Goal: Information Seeking & Learning: Learn about a topic

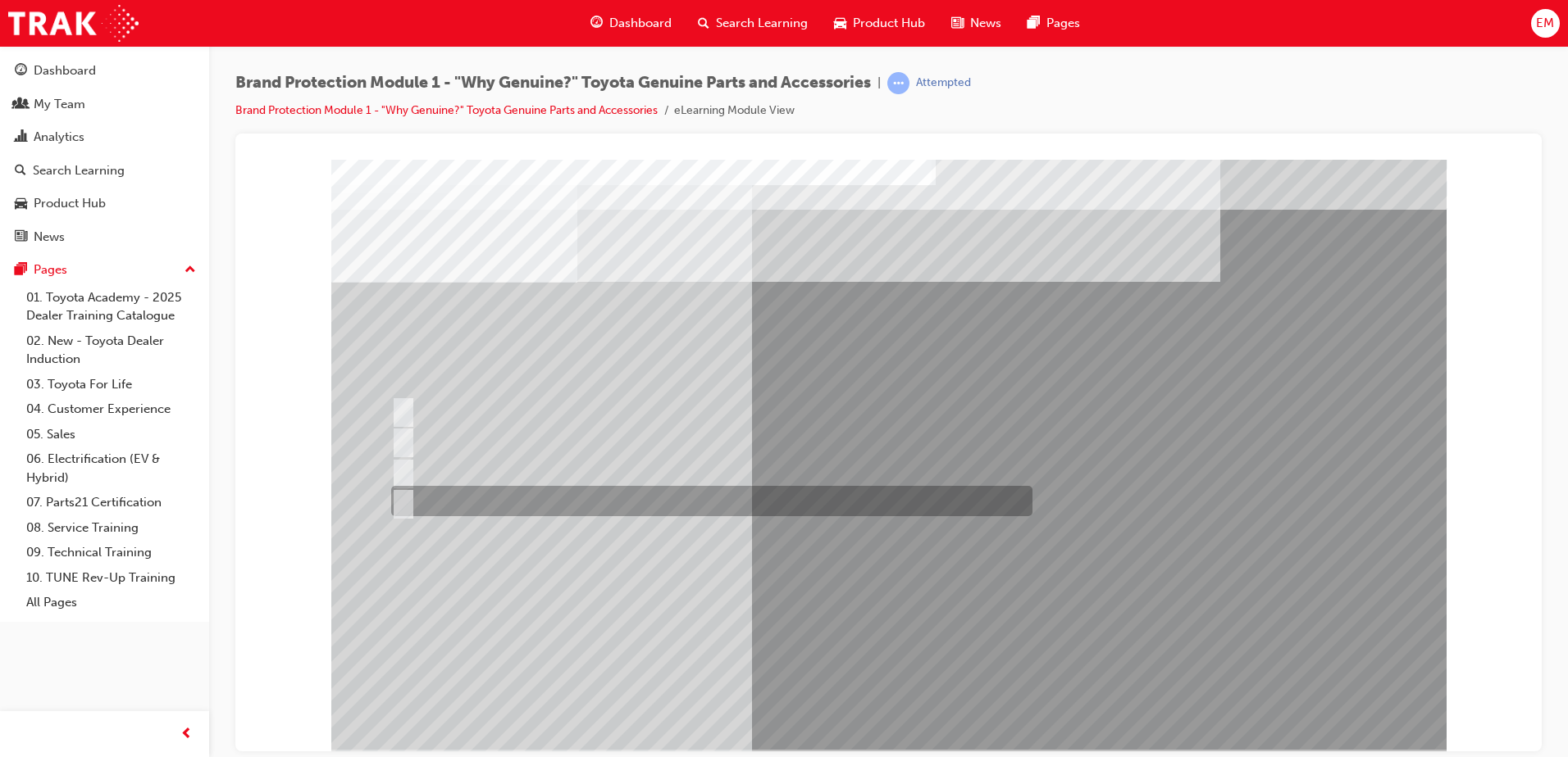
click at [403, 505] on input "All of the above." at bounding box center [400, 501] width 18 height 18
radio input "true"
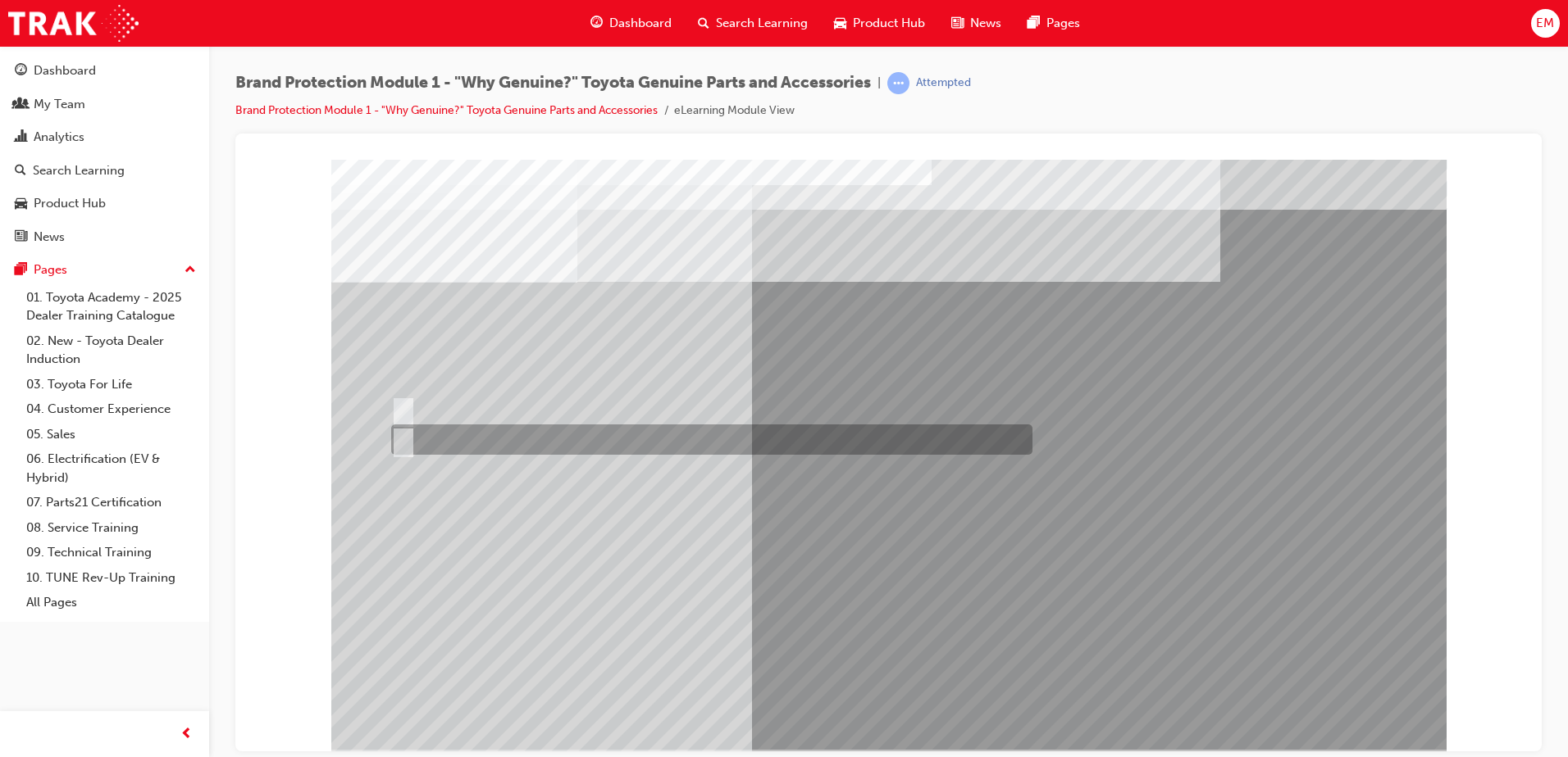
click at [451, 430] on div at bounding box center [707, 439] width 641 height 30
radio input "true"
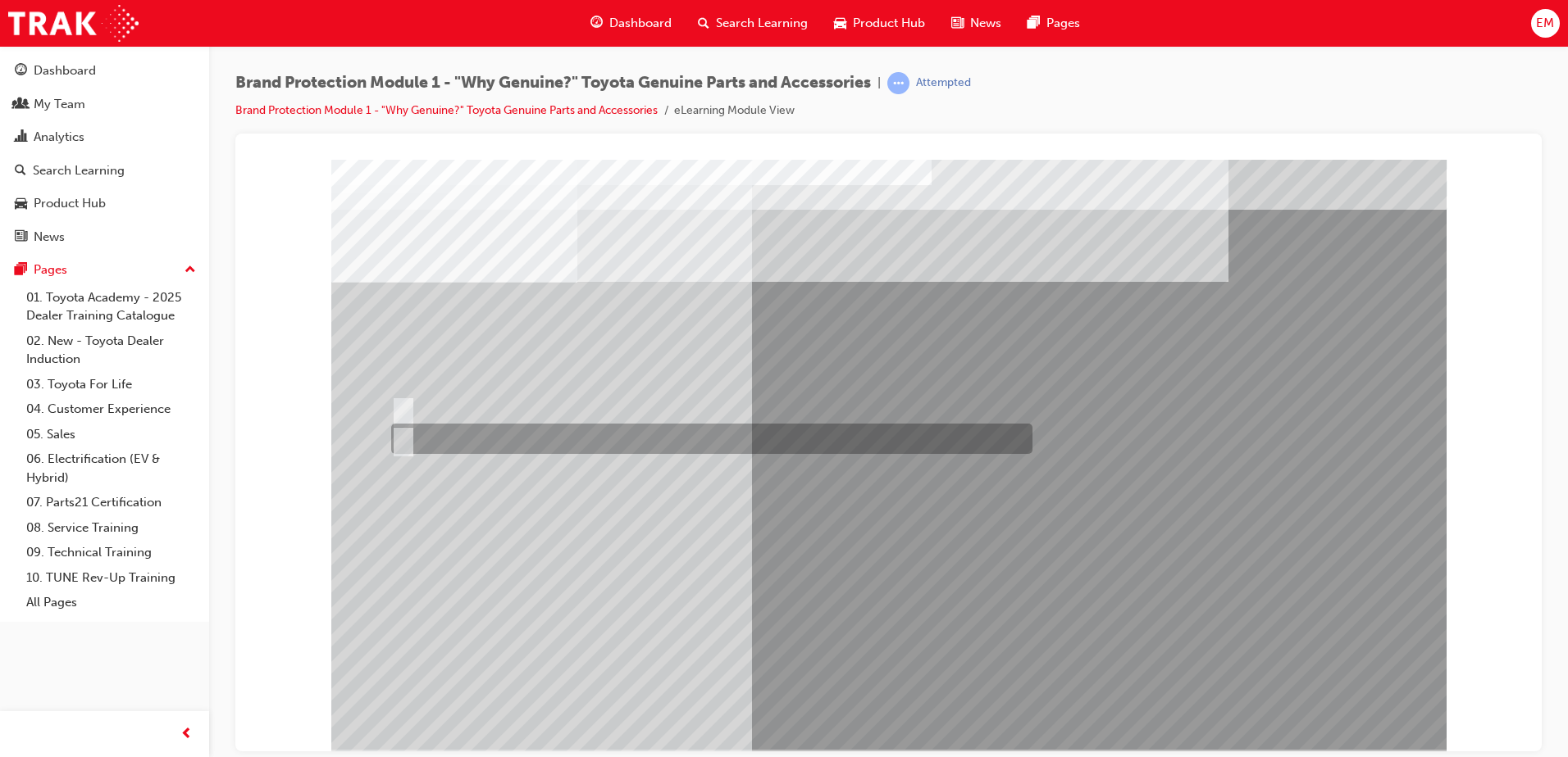
click at [450, 431] on div at bounding box center [707, 438] width 641 height 30
radio input "true"
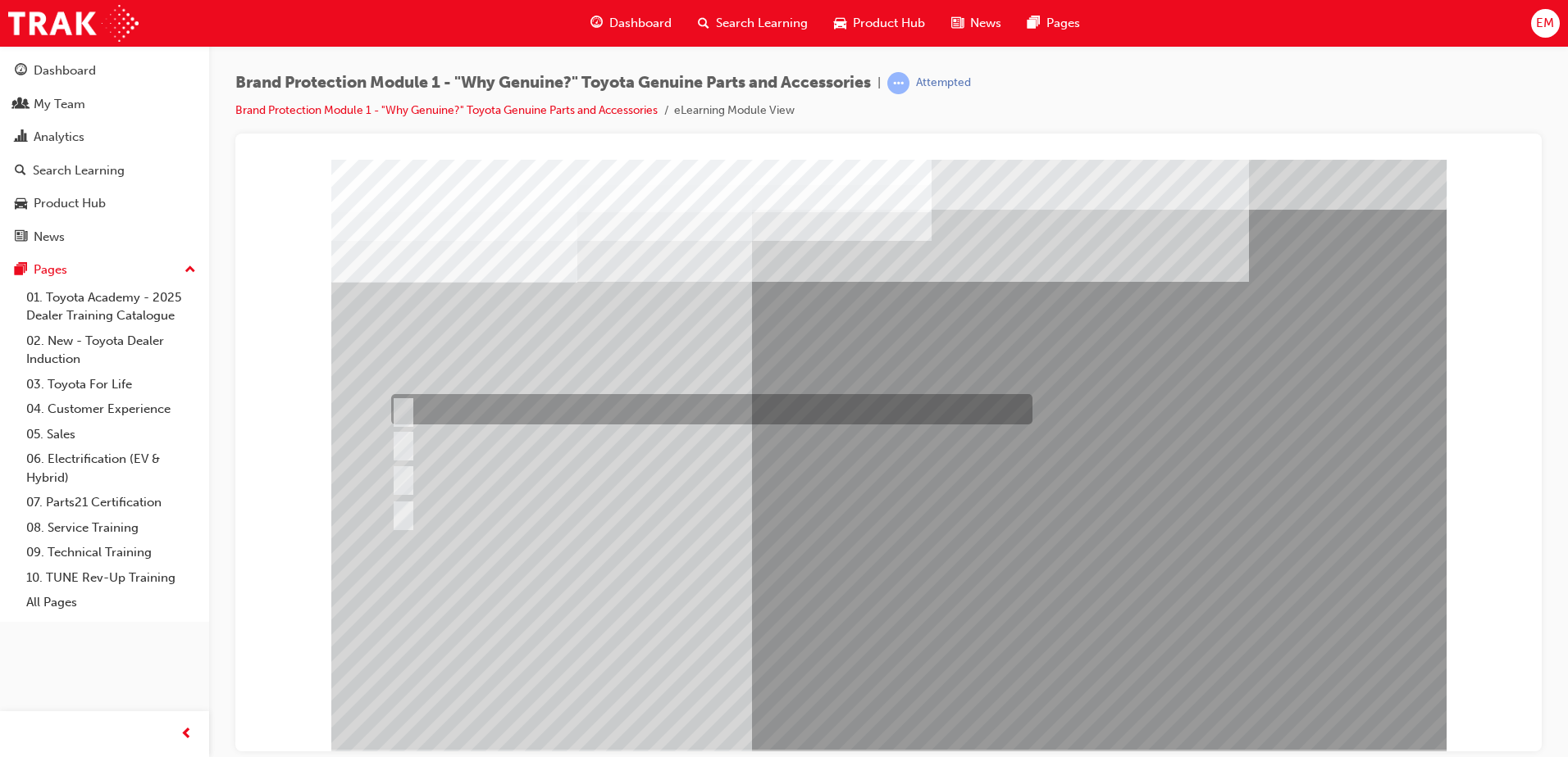
click at [636, 409] on div at bounding box center [707, 409] width 641 height 30
radio input "true"
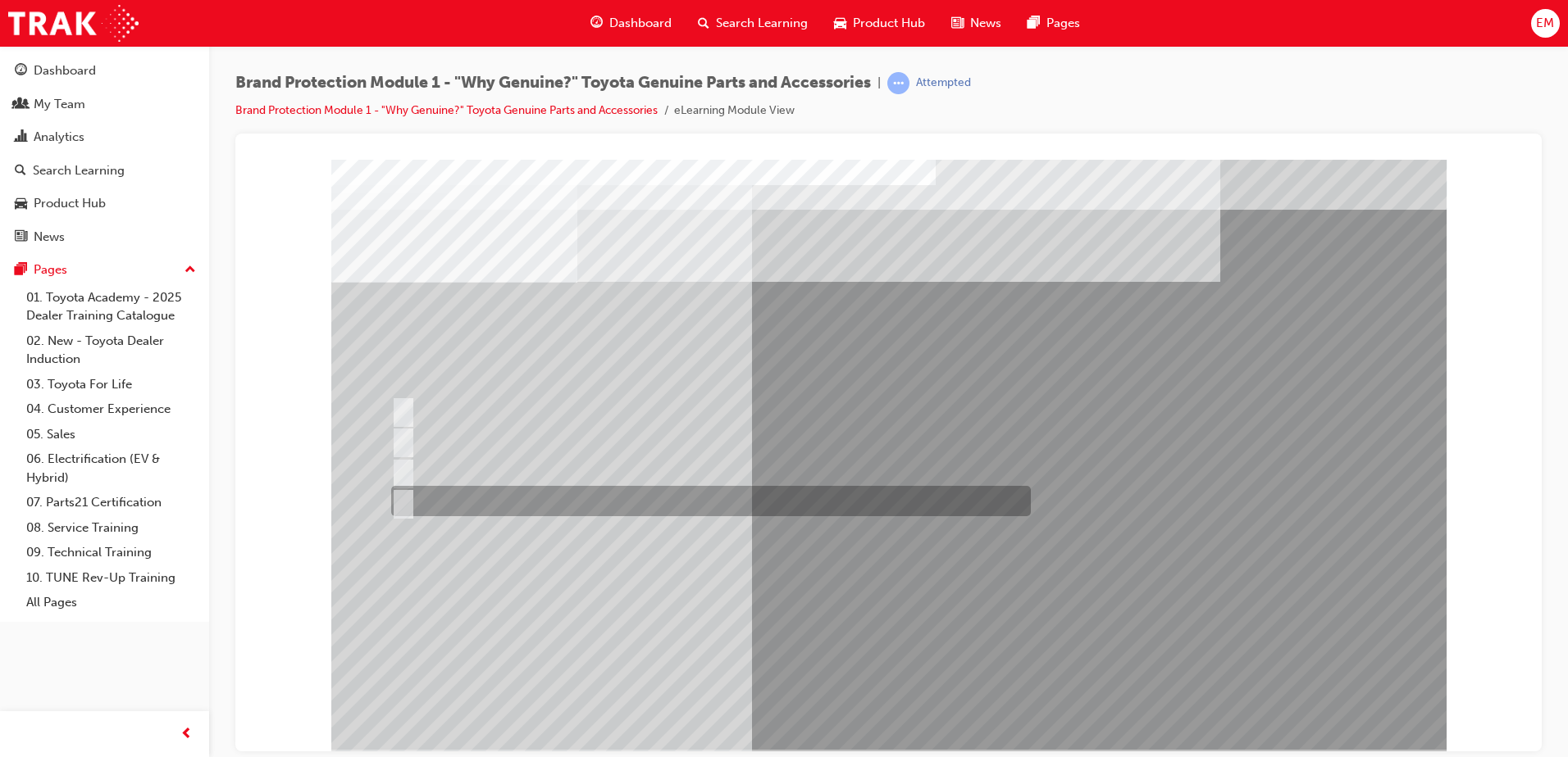
click at [404, 496] on input "All of the above." at bounding box center [400, 501] width 18 height 18
radio input "true"
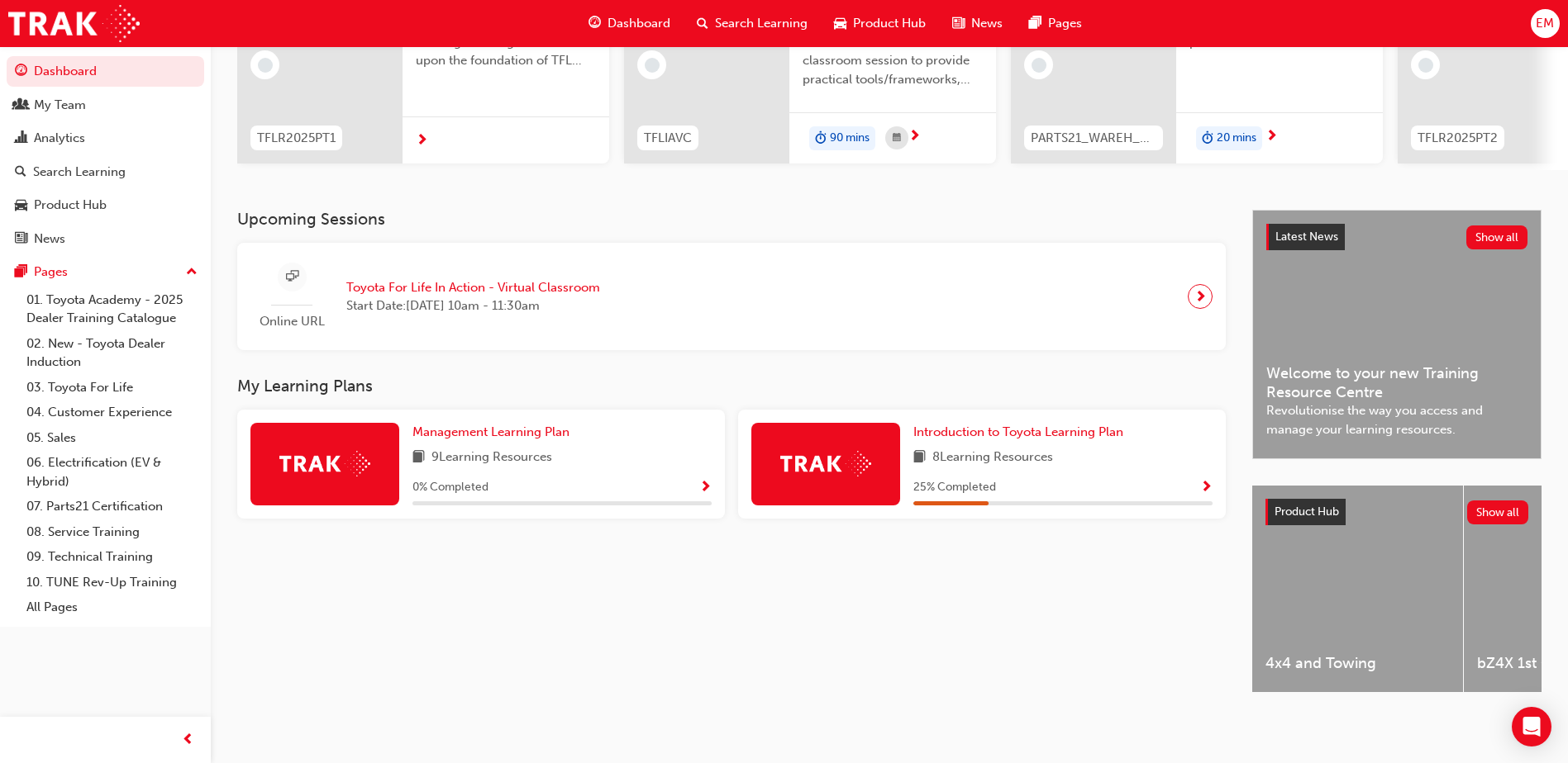
scroll to position [224, 0]
click at [115, 509] on link "07. Parts21 Certification" at bounding box center [112, 506] width 184 height 25
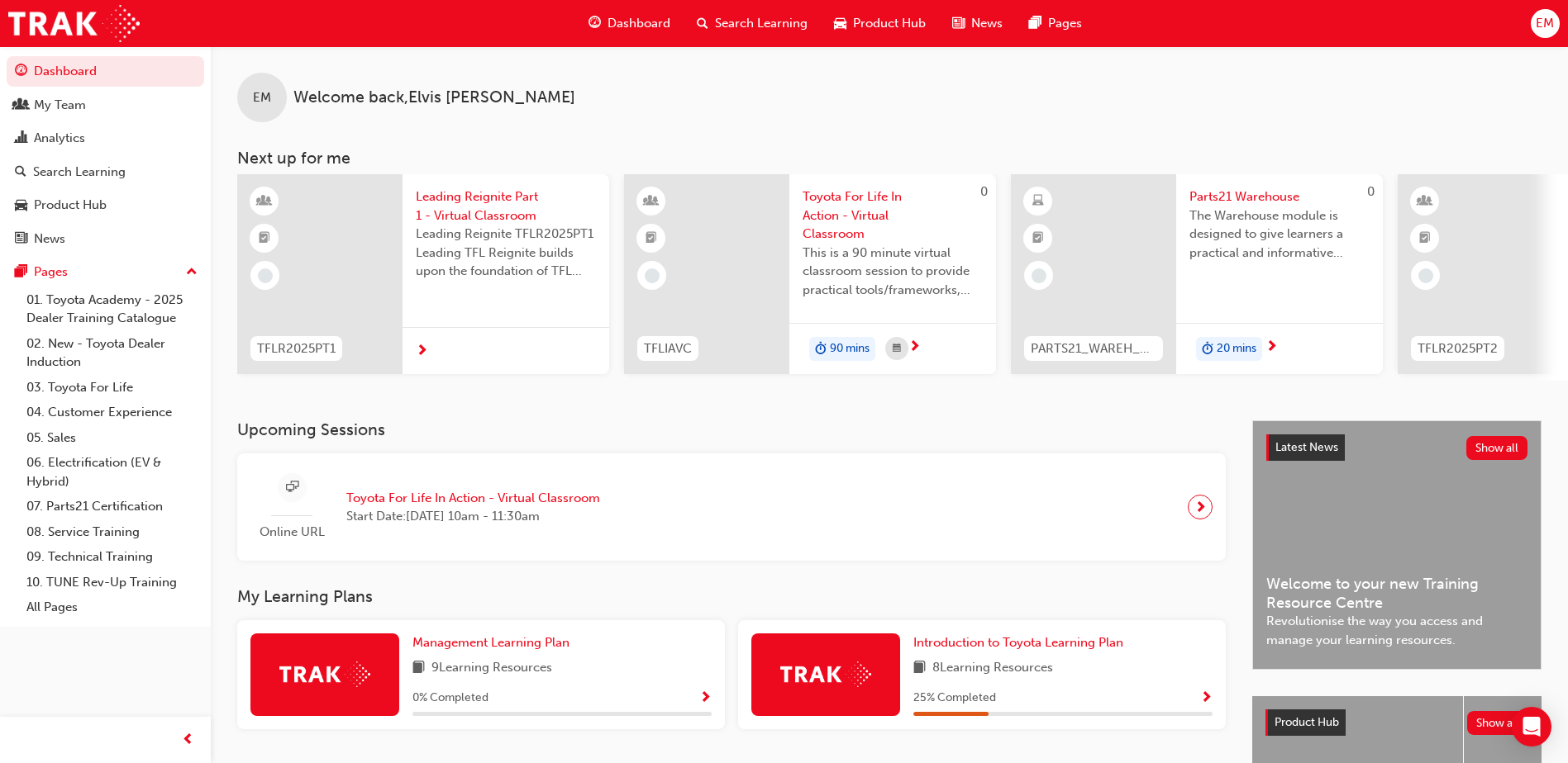
click at [1228, 195] on span "Parts21 Warehouse" at bounding box center [1280, 197] width 181 height 19
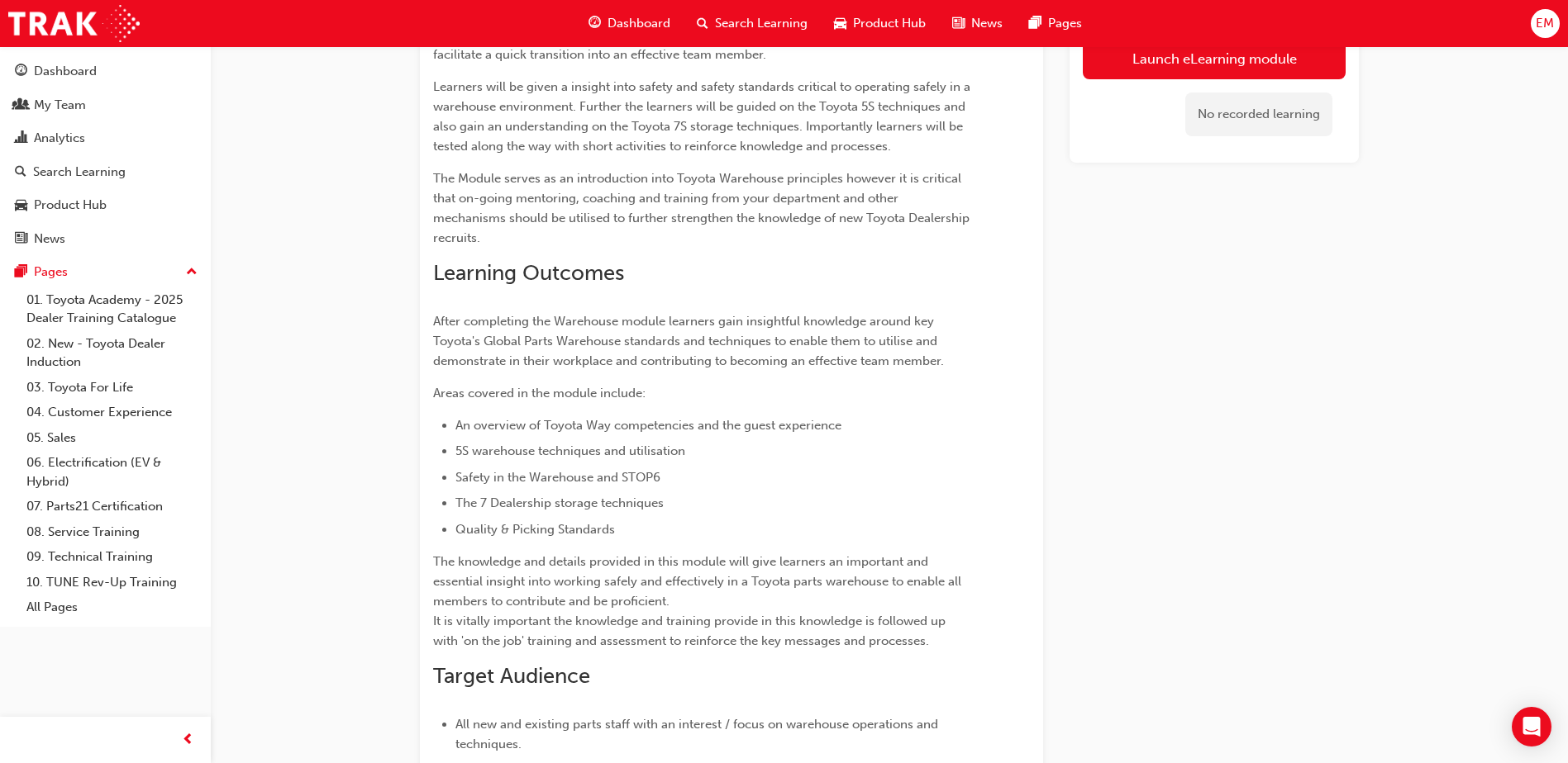
scroll to position [107, 0]
